Goal: Download file/media

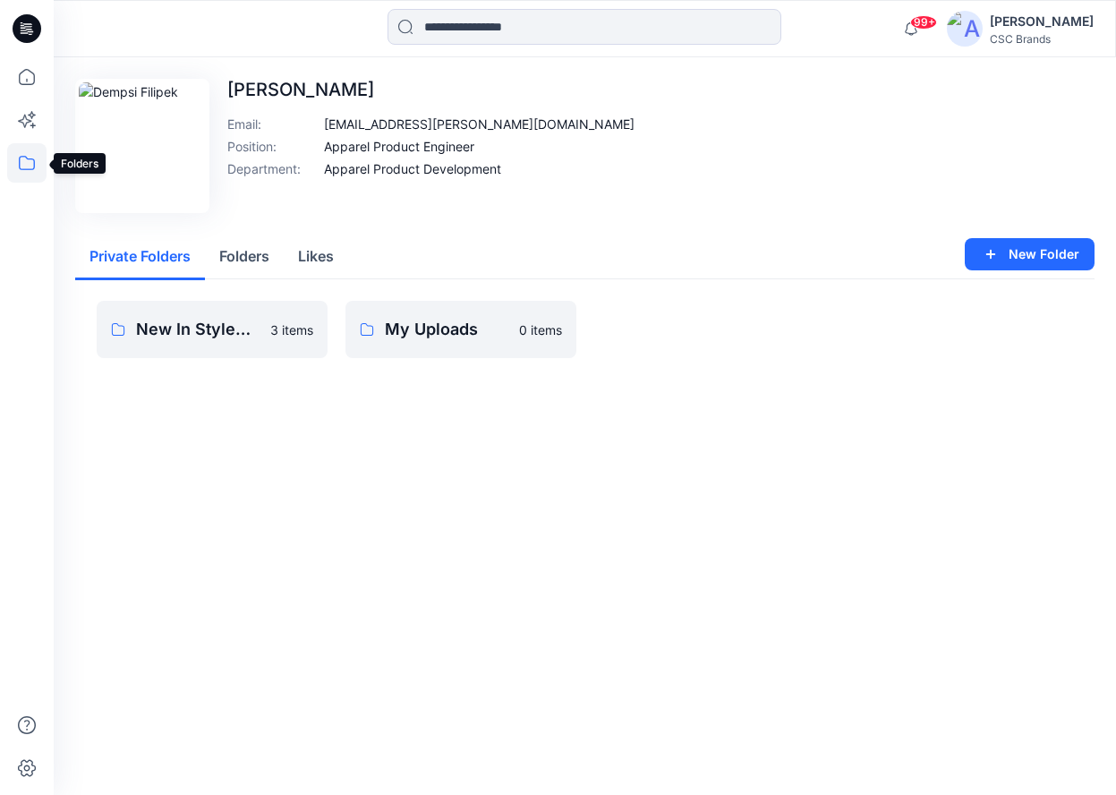
click at [29, 165] on icon at bounding box center [26, 162] width 39 height 39
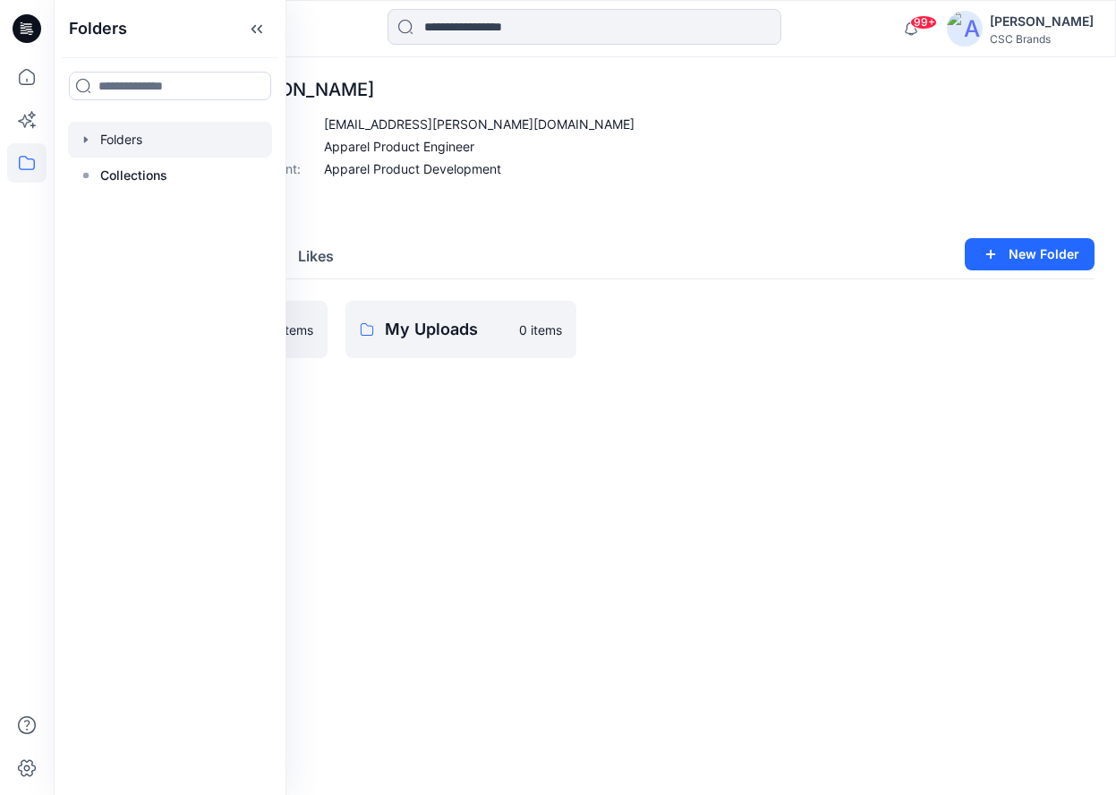
click at [109, 144] on div at bounding box center [170, 140] width 204 height 36
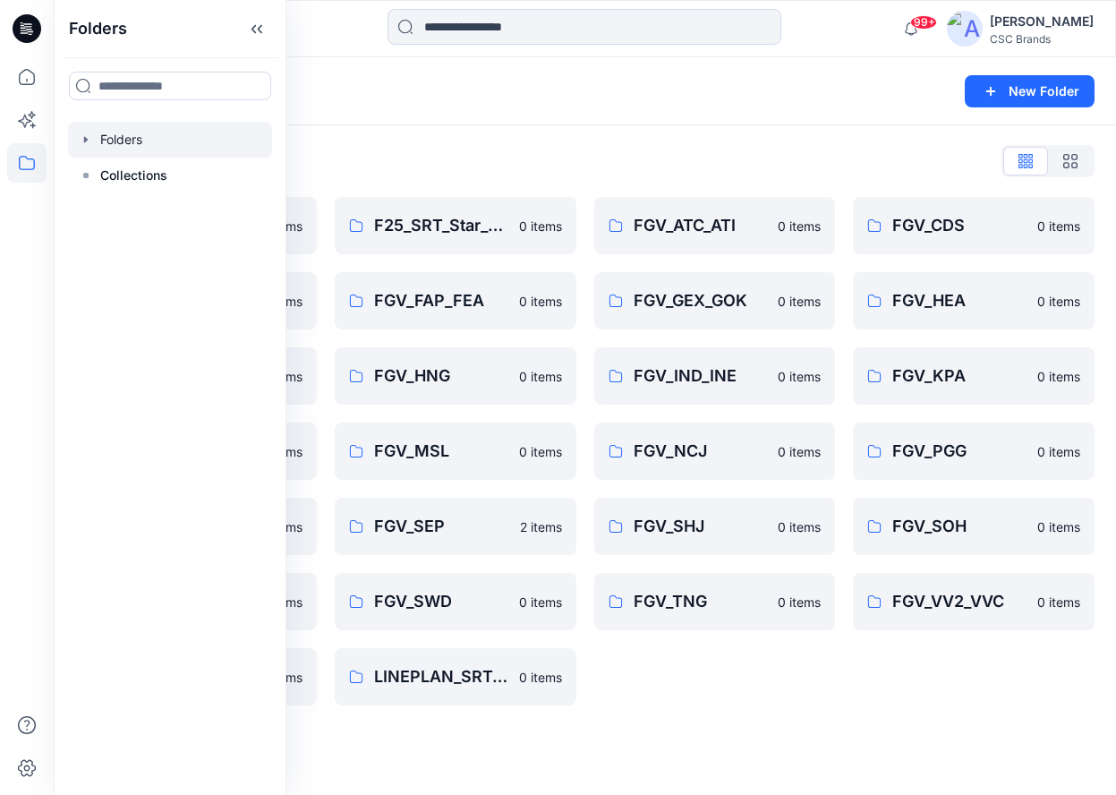
click at [695, 704] on div "FGV_ATC_ATI 0 items FGV_GEX_GOK 0 items FGV_IND_INE 0 items FGV_NCJ 0 items FGV…" at bounding box center [715, 451] width 242 height 508
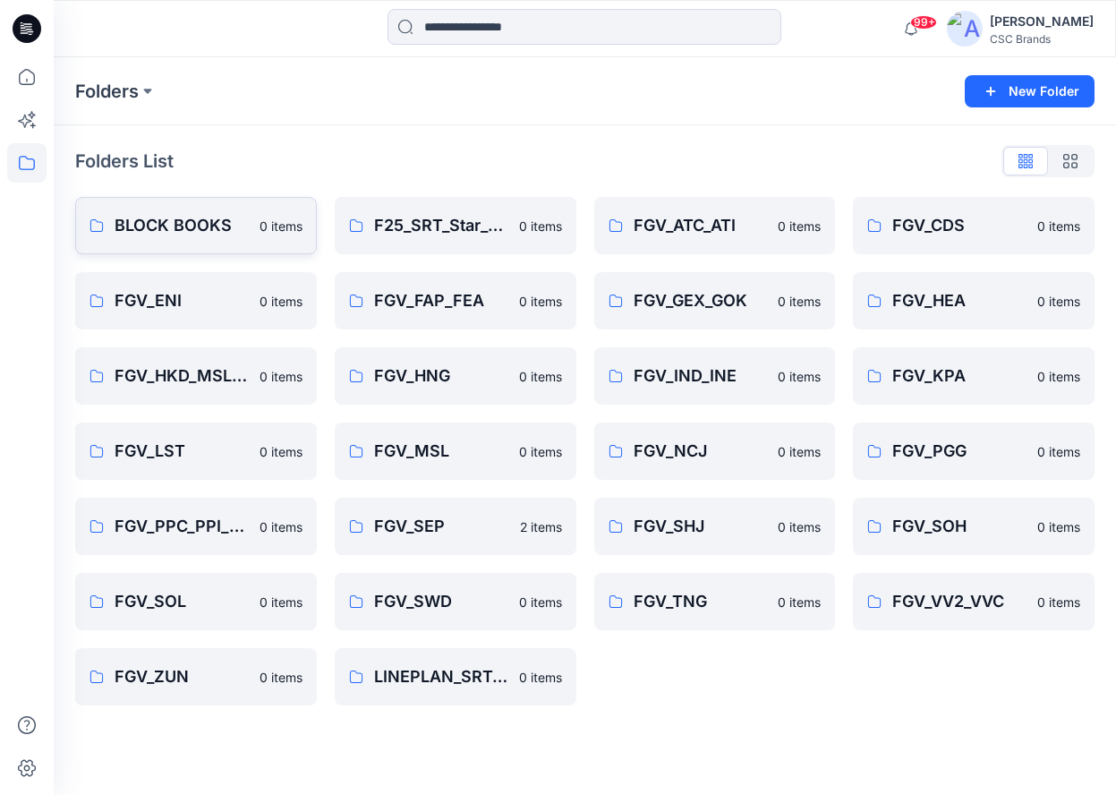
click at [170, 228] on p "BLOCK BOOKS" at bounding box center [182, 225] width 134 height 25
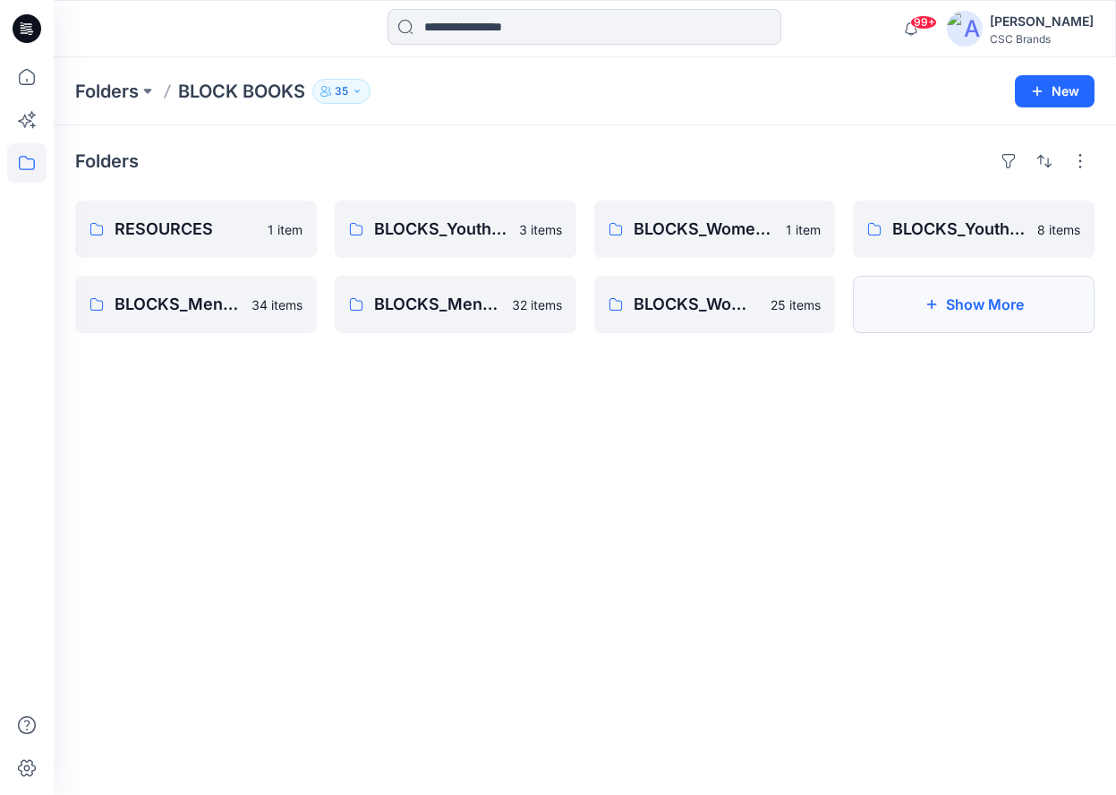
click at [936, 310] on icon "button" at bounding box center [932, 304] width 14 height 14
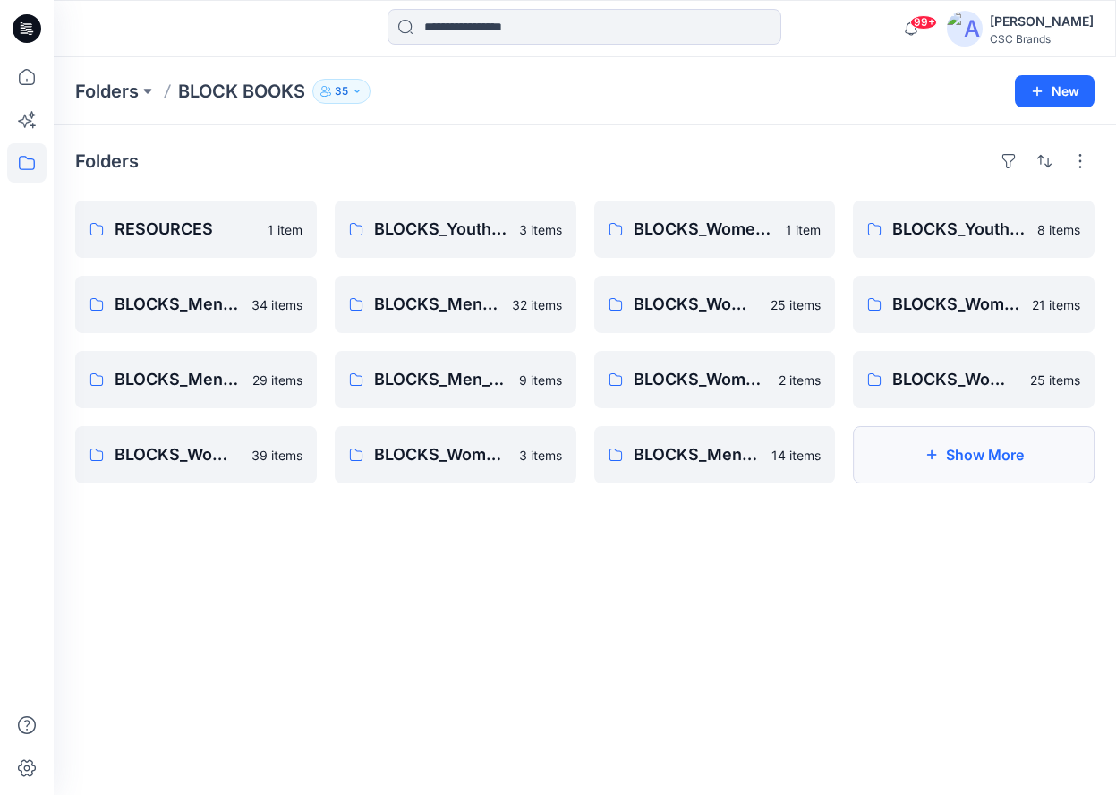
click at [972, 449] on button "Show More" at bounding box center [974, 454] width 242 height 57
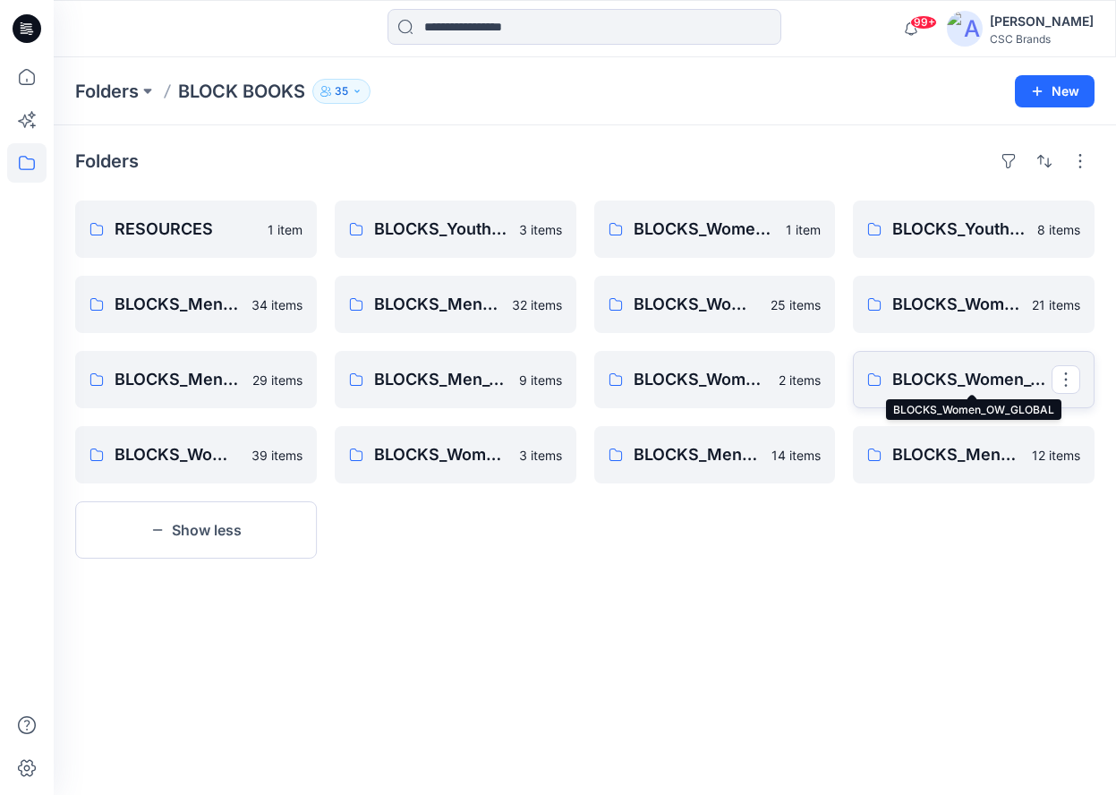
click at [975, 382] on p "BLOCKS_Women_OW_GLOBAL" at bounding box center [972, 379] width 159 height 25
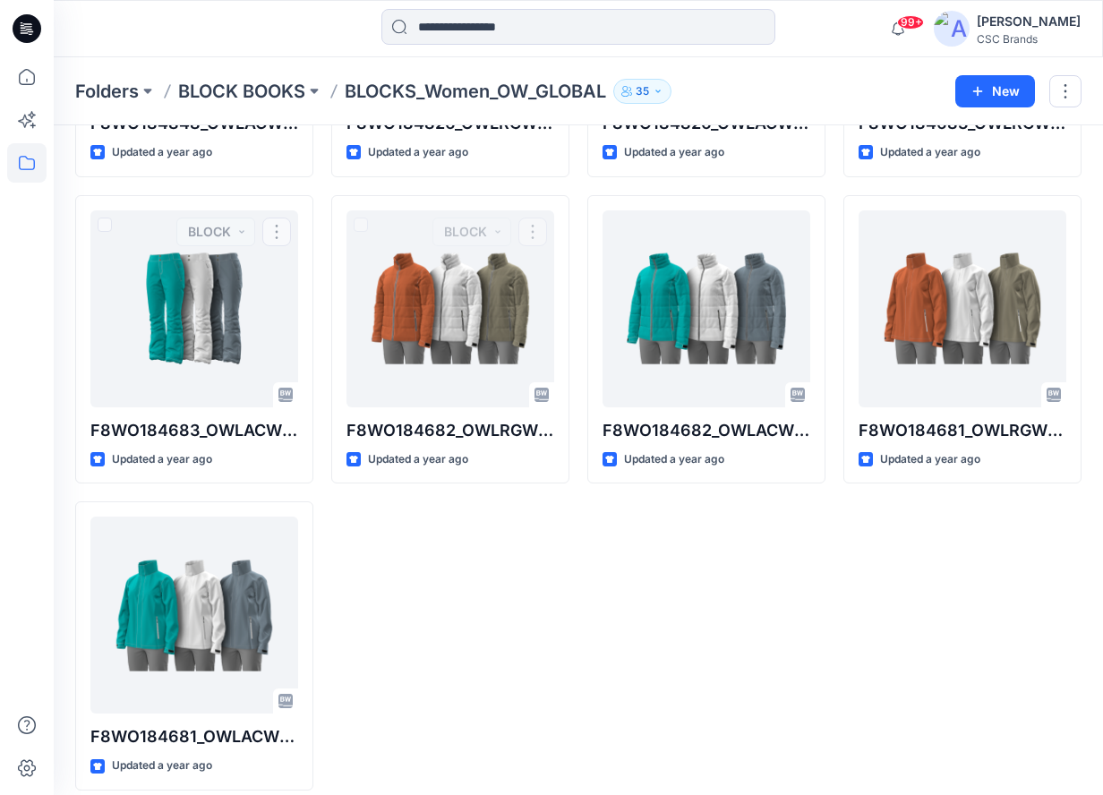
scroll to position [1207, 0]
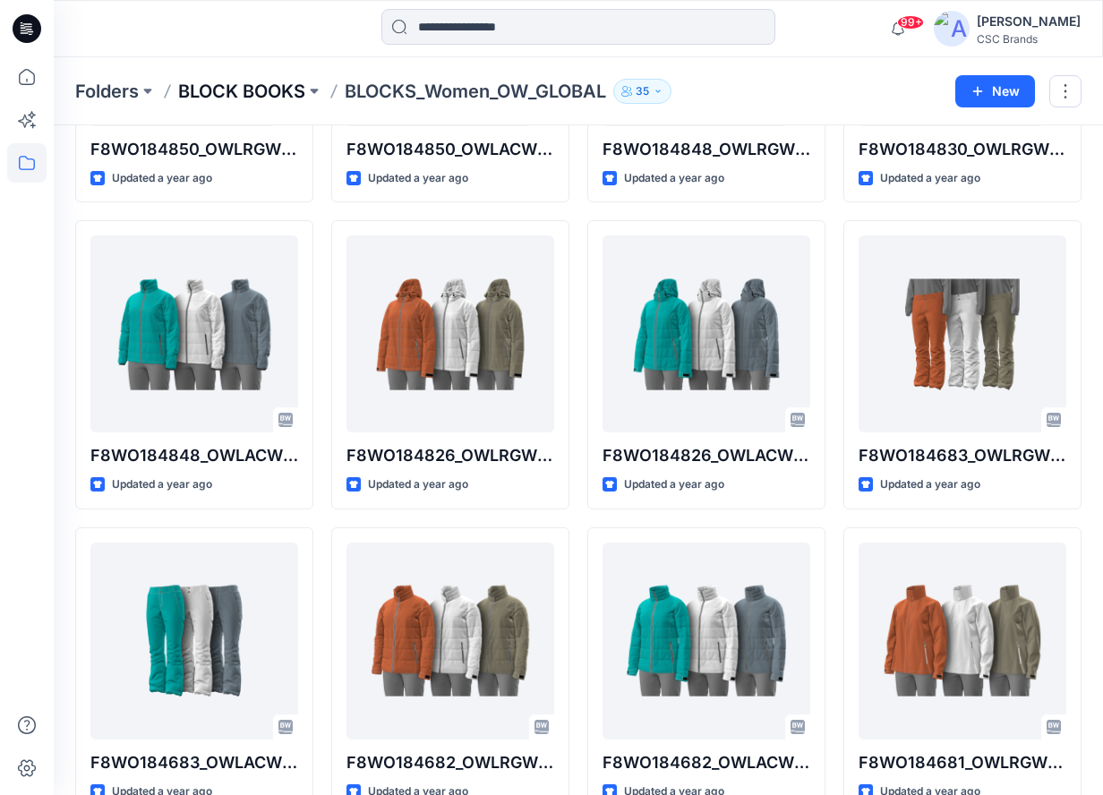
click at [292, 96] on p "BLOCK BOOKS" at bounding box center [241, 91] width 127 height 25
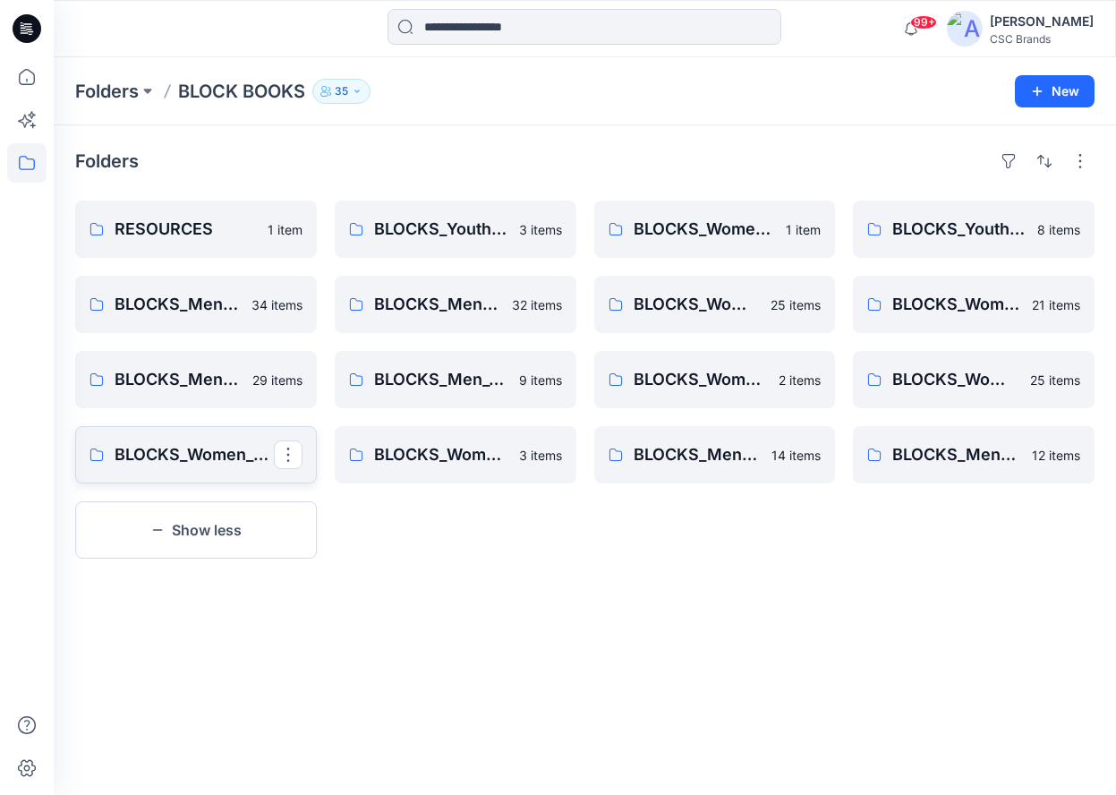
click at [235, 458] on p "BLOCKS_Women_SW_GLOBAL" at bounding box center [194, 454] width 159 height 25
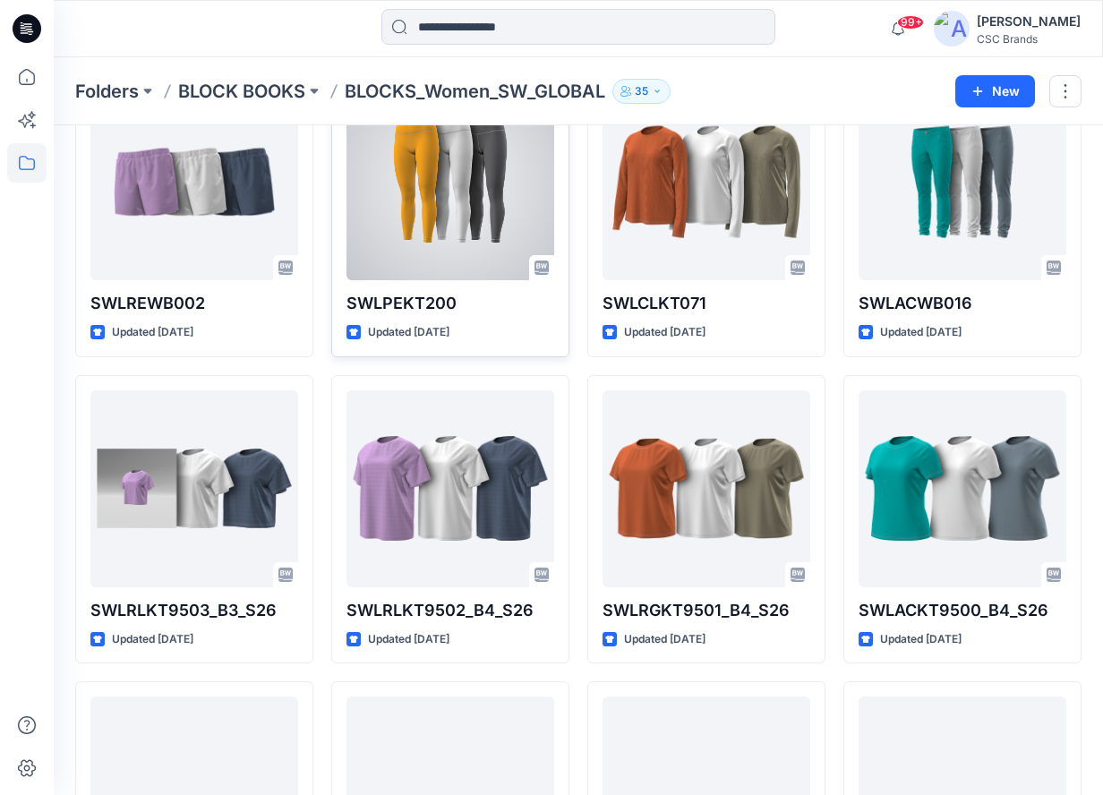
scroll to position [209, 0]
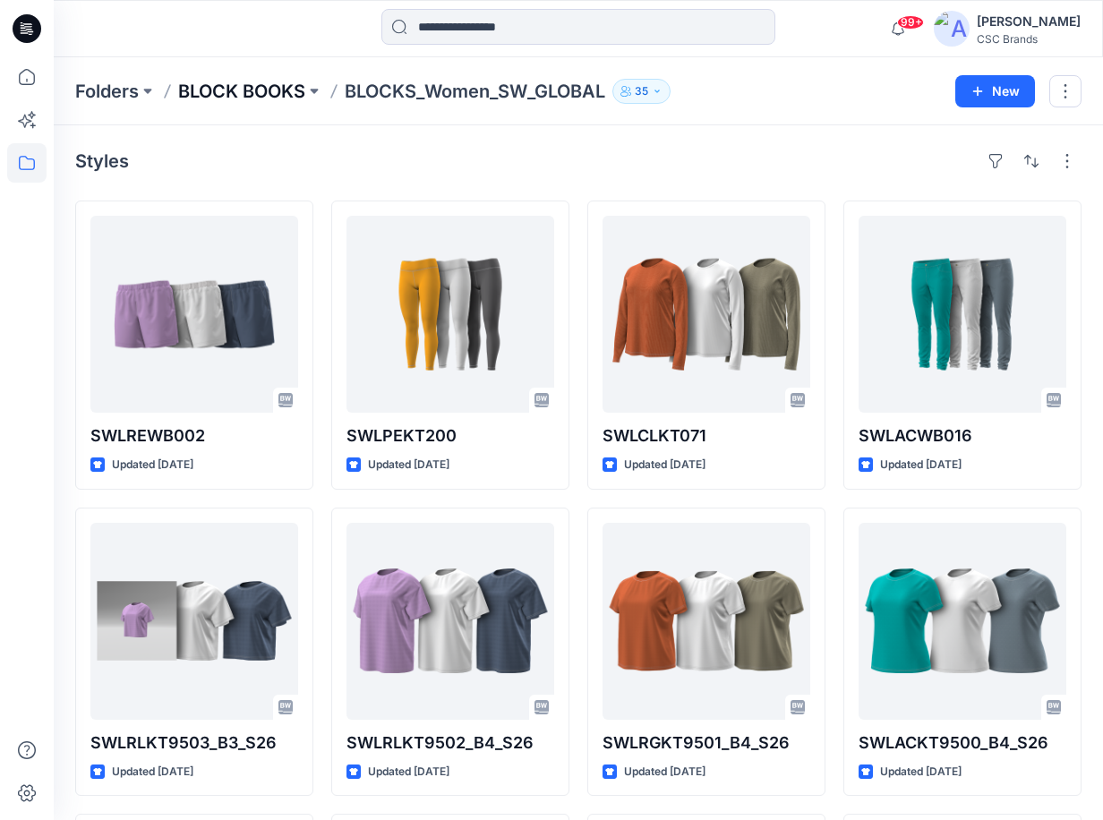
click at [291, 90] on p "BLOCK BOOKS" at bounding box center [241, 91] width 127 height 25
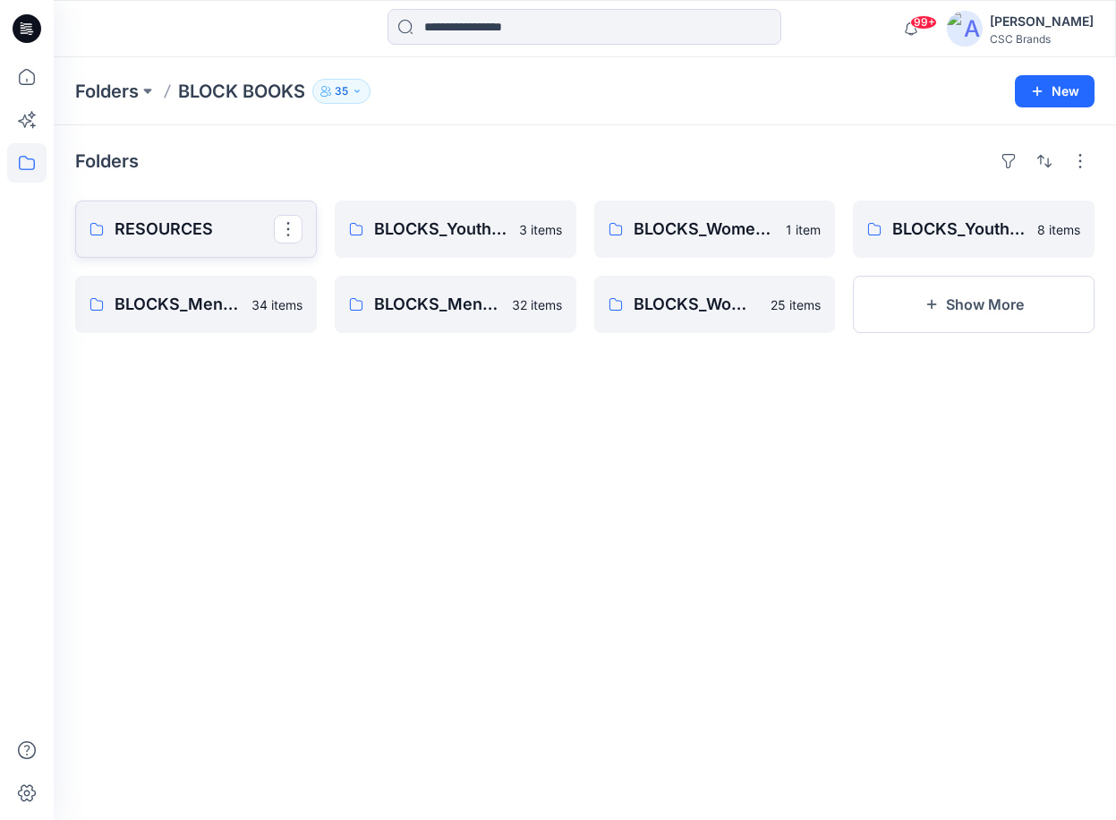
click at [162, 229] on p "RESOURCES" at bounding box center [194, 229] width 159 height 25
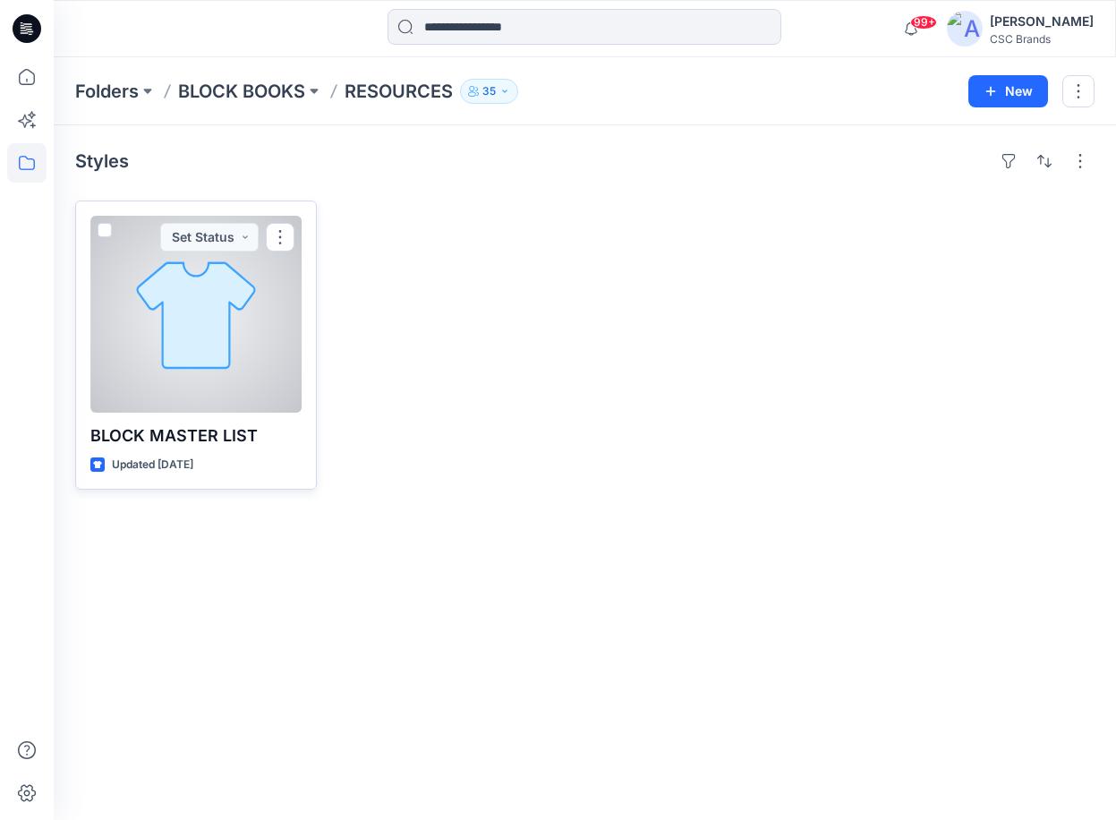
click at [250, 363] on div at bounding box center [195, 314] width 211 height 197
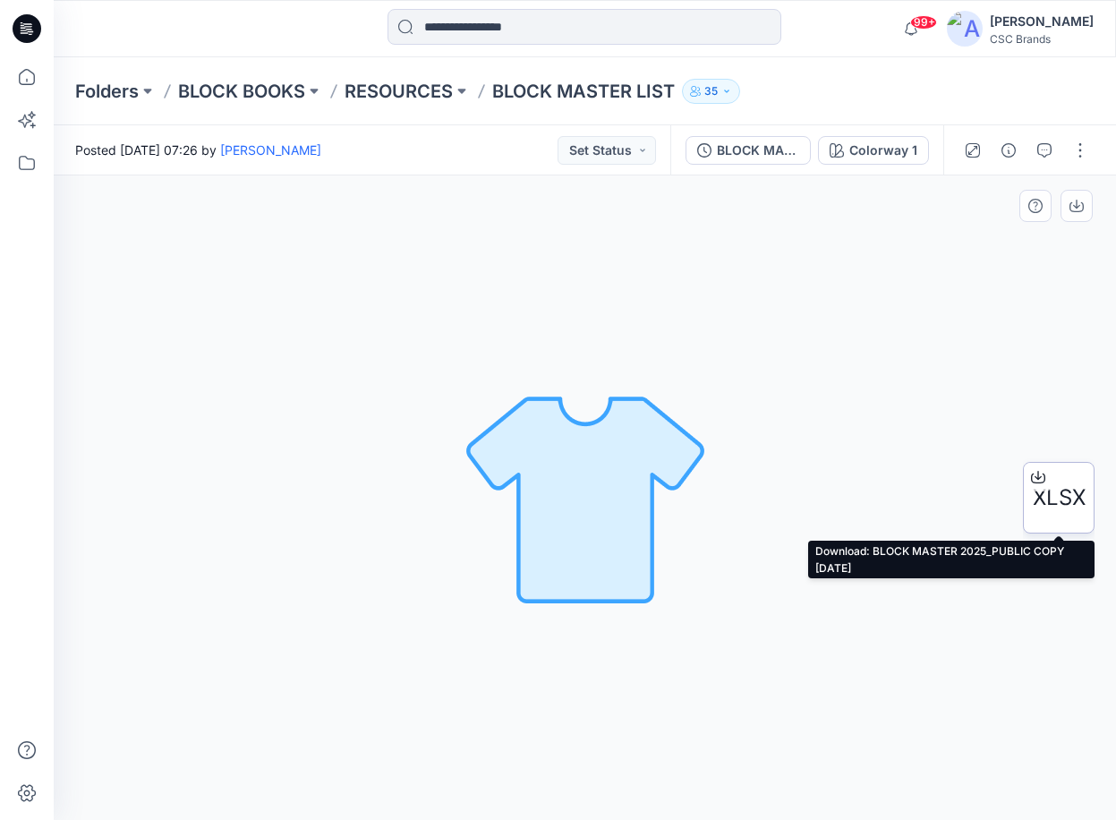
click at [1072, 479] on div "XLSX" at bounding box center [1059, 498] width 72 height 72
